Goal: Find specific page/section: Find specific page/section

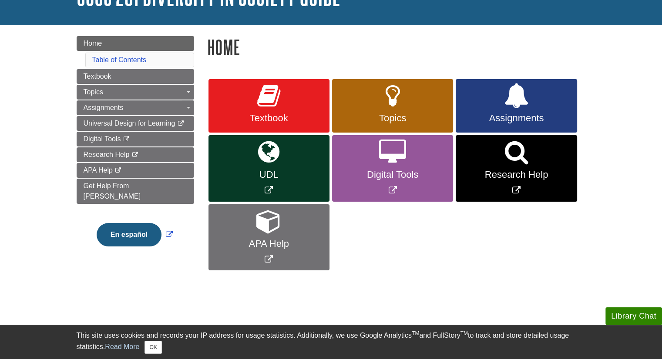
scroll to position [73, 0]
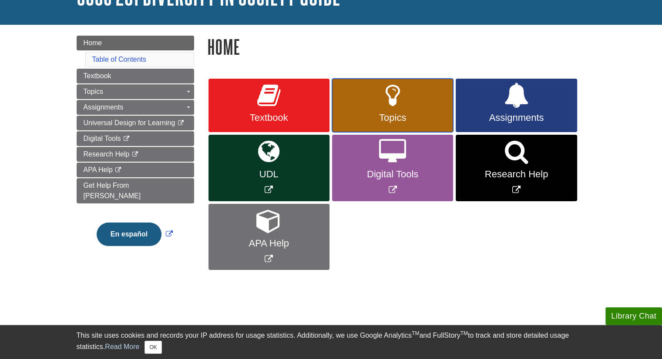
click at [372, 94] on link "Topics" at bounding box center [392, 106] width 121 height 54
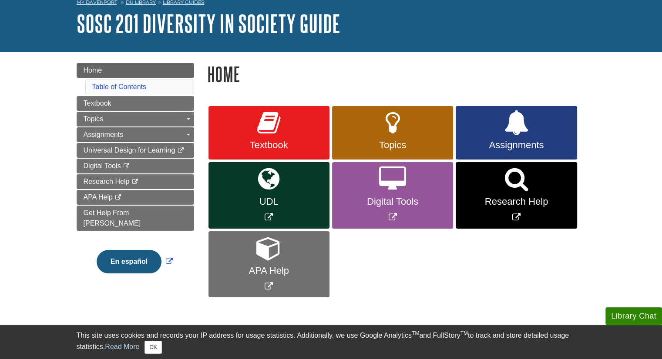
scroll to position [52, 0]
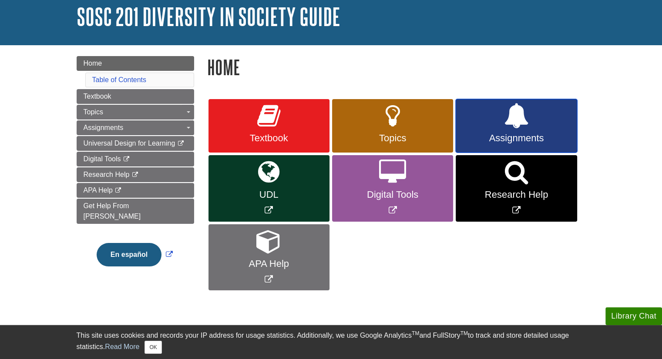
click at [513, 117] on icon at bounding box center [515, 116] width 25 height 25
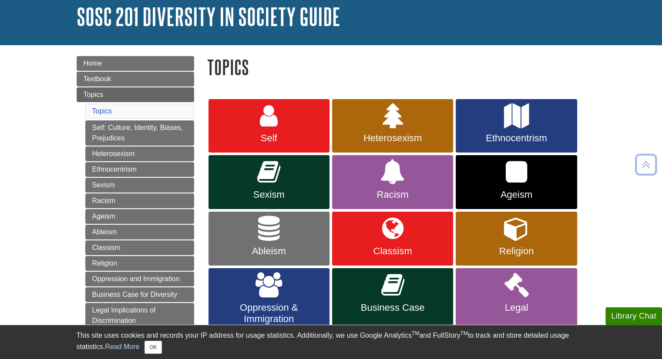
scroll to position [52, 0]
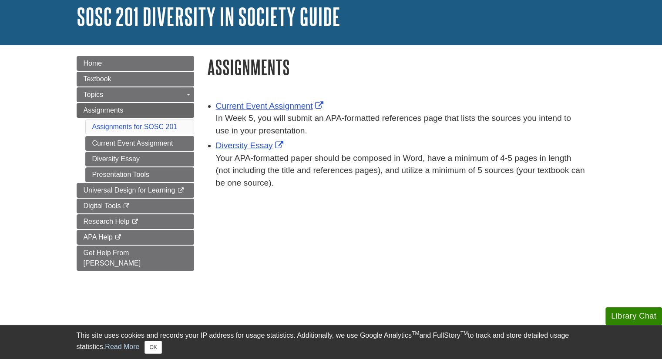
scroll to position [53, 0]
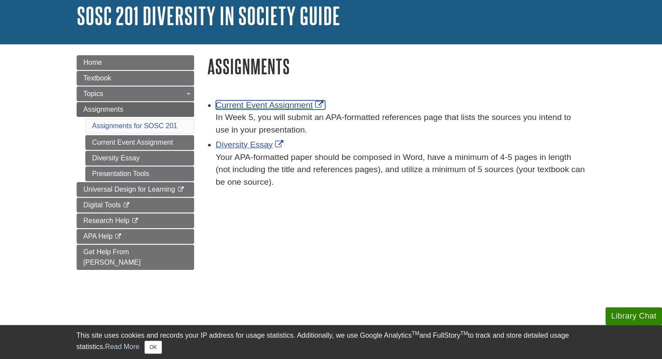
click at [301, 107] on link "Current Event Assignment" at bounding box center [271, 105] width 110 height 9
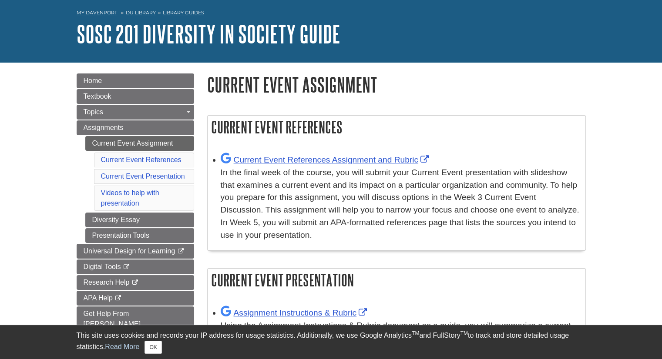
scroll to position [36, 0]
